Goal: Complete application form

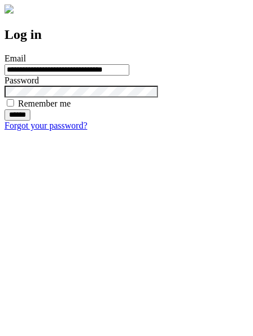
type input "**********"
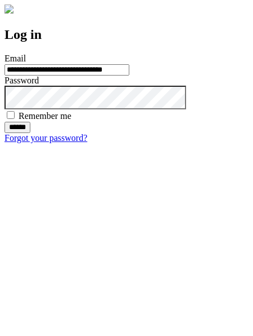
click at [30, 133] on input "******" at bounding box center [18, 127] width 26 height 11
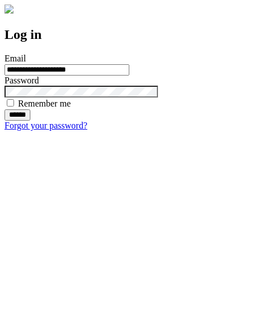
type input "**********"
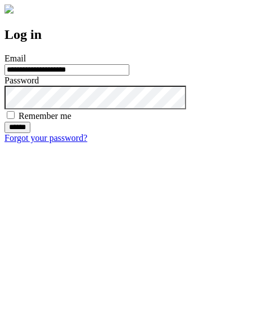
click at [30, 133] on input "******" at bounding box center [18, 127] width 26 height 11
